Goal: Navigation & Orientation: Understand site structure

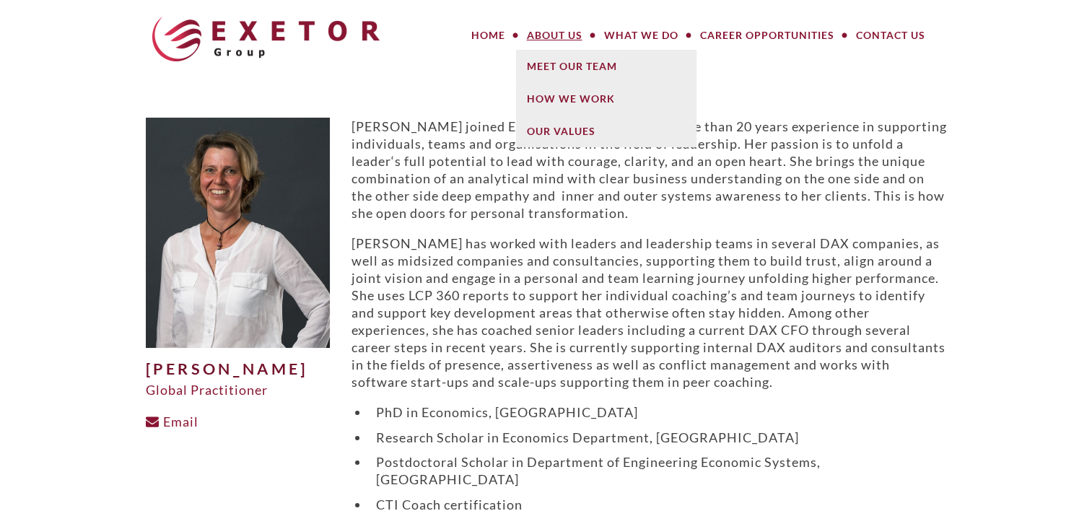
click at [568, 33] on link "About Us" at bounding box center [554, 35] width 77 height 29
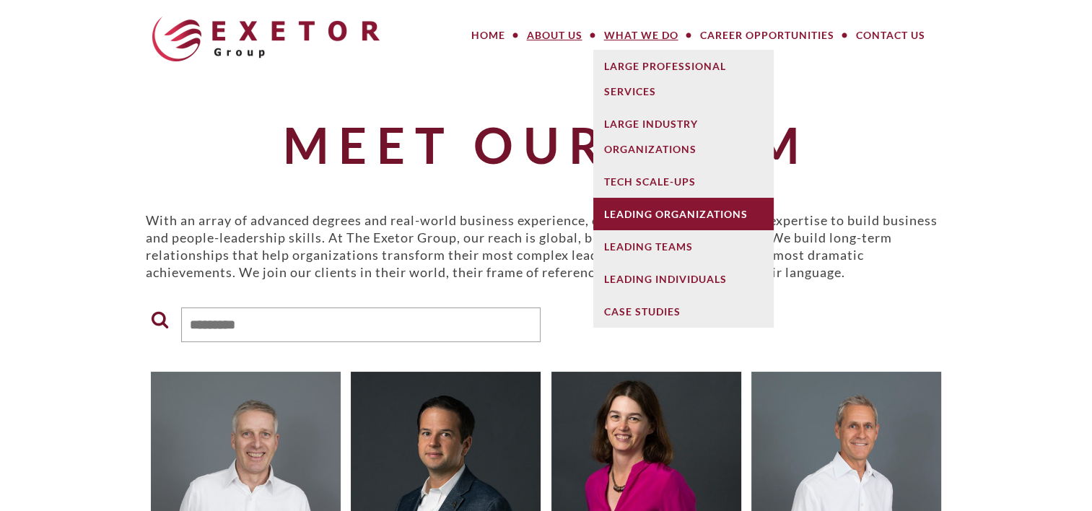
click at [667, 217] on link "Leading Organizations" at bounding box center [684, 214] width 181 height 32
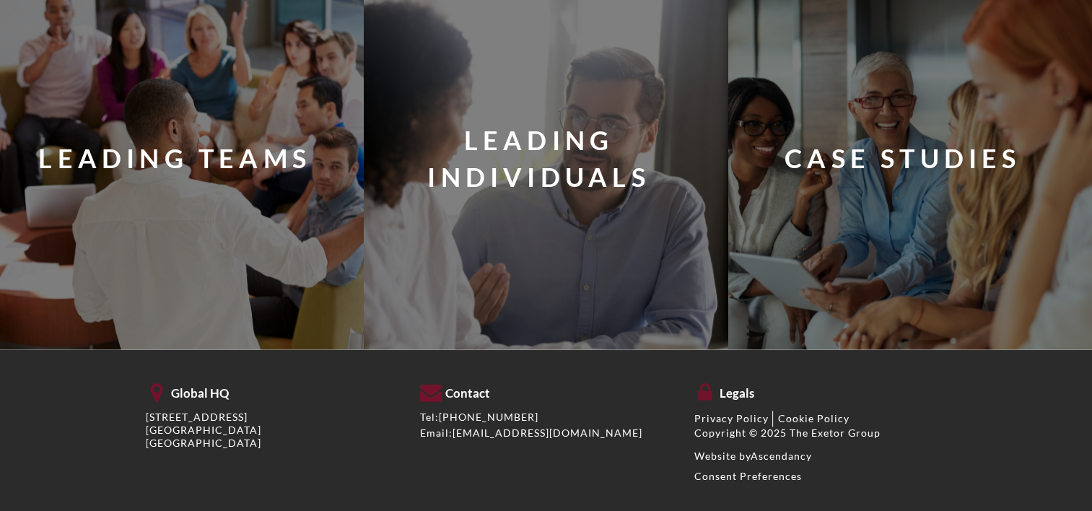
scroll to position [1570, 0]
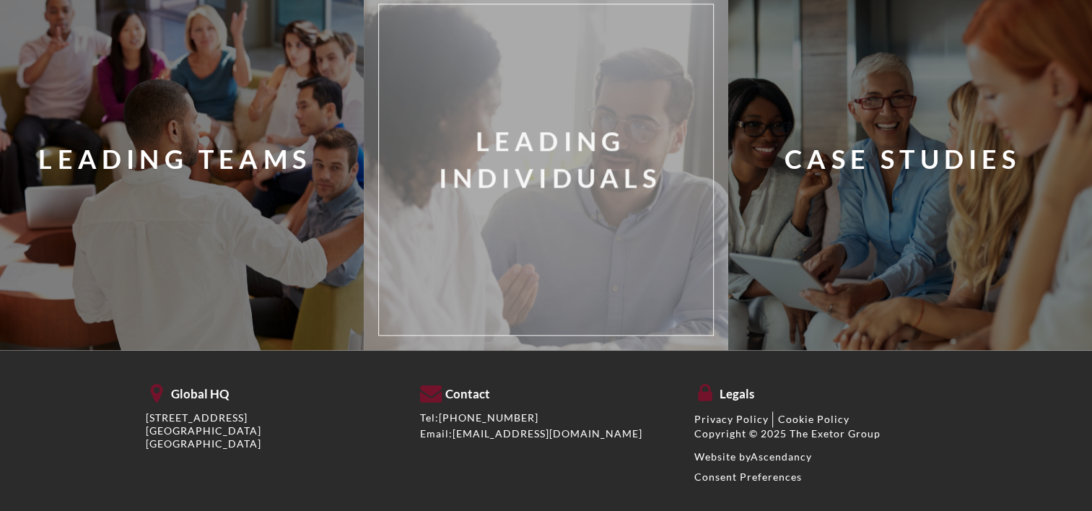
click at [574, 210] on div "Leading Individuals" at bounding box center [567, 169] width 355 height 309
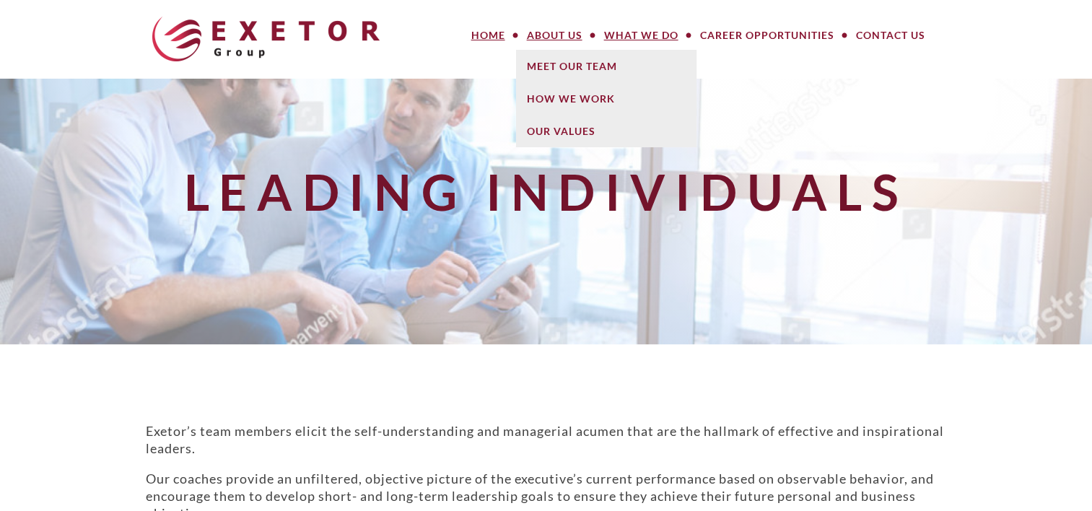
click at [502, 36] on link "Home" at bounding box center [489, 35] width 56 height 29
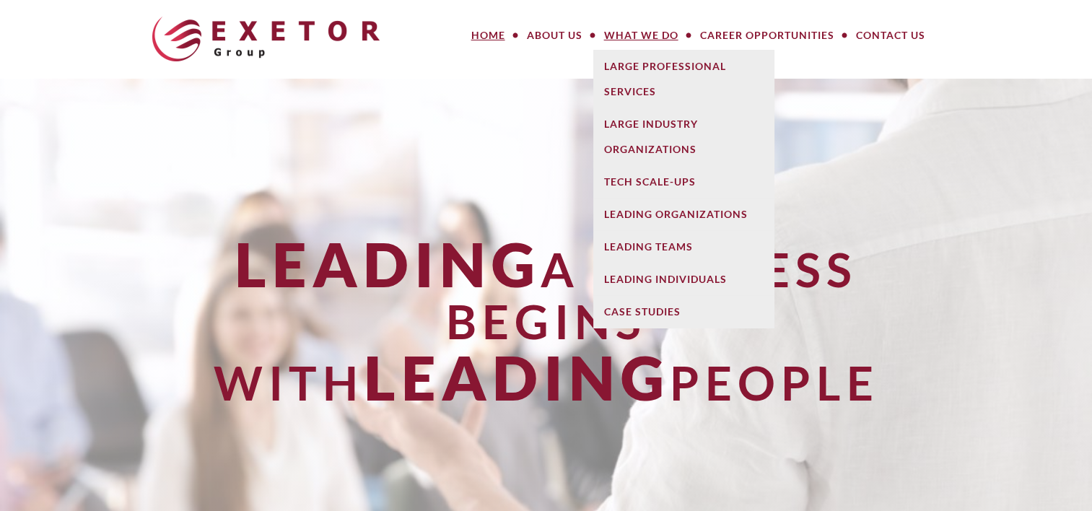
click at [622, 29] on link "What We Do" at bounding box center [642, 35] width 96 height 29
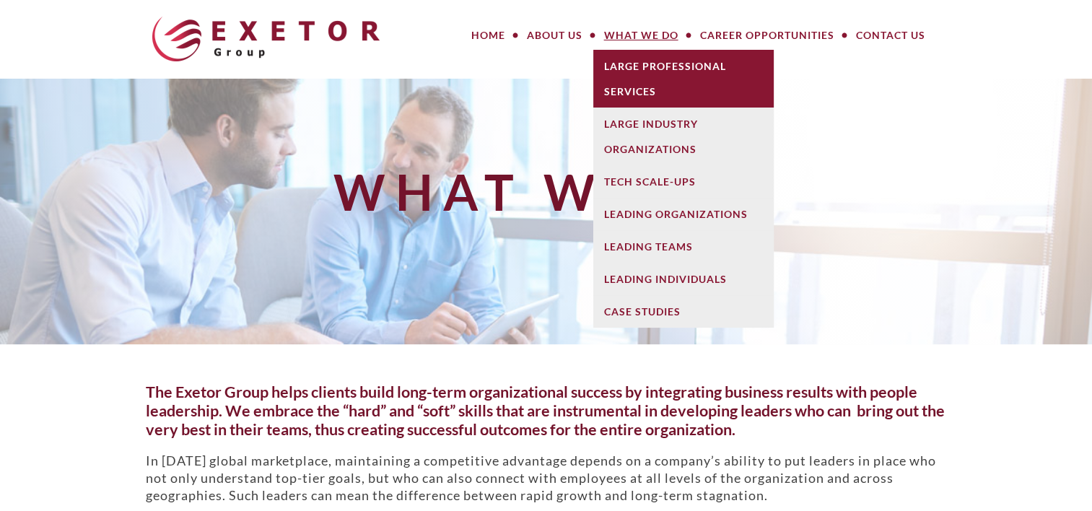
click at [634, 98] on link "Large Professional Services" at bounding box center [684, 79] width 181 height 58
